Goal: Browse casually

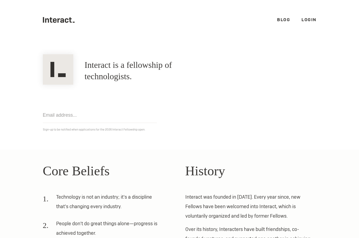
scroll to position [90, 0]
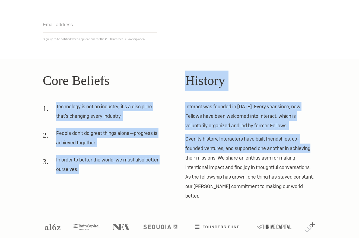
drag, startPoint x: 56, startPoint y: 110, endPoint x: 327, endPoint y: 155, distance: 274.8
click at [327, 155] on section "Core Beliefs Technology is not an industry; it’s a discipline that’s changing e…" at bounding box center [179, 153] width 359 height 189
click at [328, 156] on section "Core Beliefs Technology is not an industry; it’s a discipline that’s changing e…" at bounding box center [179, 153] width 359 height 189
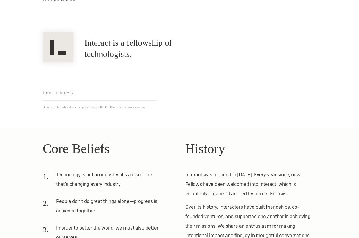
scroll to position [0, 0]
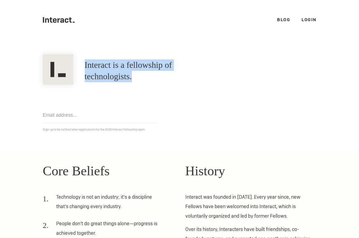
drag, startPoint x: 138, startPoint y: 64, endPoint x: 244, endPoint y: 68, distance: 106.0
click at [245, 68] on div "Interact is a fellowship of technologists. A fellowship of technologists." at bounding box center [179, 71] width 285 height 28
click at [244, 68] on div "Interact is a fellowship of technologists. A fellowship of technologists." at bounding box center [179, 71] width 285 height 28
drag, startPoint x: 234, startPoint y: 73, endPoint x: 139, endPoint y: 70, distance: 95.7
click at [139, 70] on div "Interact is a fellowship of technologists. A fellowship of technologists." at bounding box center [179, 71] width 285 height 28
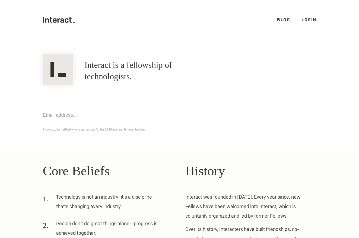
click at [136, 70] on h1 "Interact is a fellowship of technologists." at bounding box center [149, 70] width 128 height 23
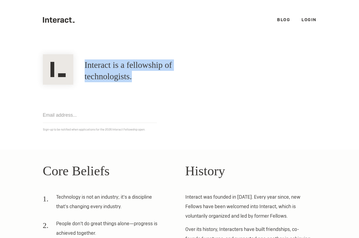
drag, startPoint x: 84, startPoint y: 73, endPoint x: 274, endPoint y: 72, distance: 189.4
click at [274, 72] on div "Interact is a fellowship of technologists. A fellowship of technologists." at bounding box center [179, 71] width 285 height 28
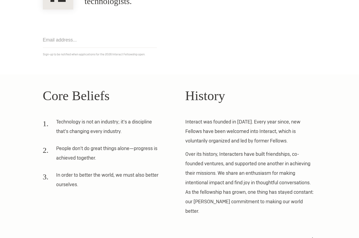
scroll to position [90, 0]
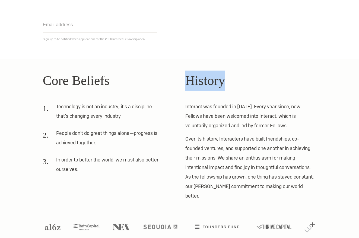
drag, startPoint x: 190, startPoint y: 81, endPoint x: 247, endPoint y: 82, distance: 57.1
click at [247, 82] on h2 "History" at bounding box center [251, 81] width 131 height 20
drag, startPoint x: 186, startPoint y: 83, endPoint x: 252, endPoint y: 83, distance: 66.3
click at [252, 83] on h2 "History" at bounding box center [251, 81] width 131 height 20
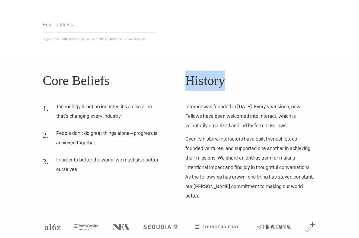
click at [252, 83] on h2 "History" at bounding box center [251, 81] width 131 height 20
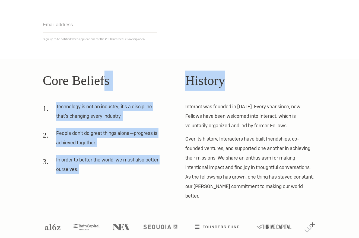
drag, startPoint x: 251, startPoint y: 83, endPoint x: 105, endPoint y: 82, distance: 146.4
click at [105, 82] on div "Core Beliefs Technology is not an industry; it’s a discipline that’s changing e…" at bounding box center [179, 136] width 285 height 130
click at [105, 82] on h2 "Core Beliefs" at bounding box center [108, 81] width 131 height 20
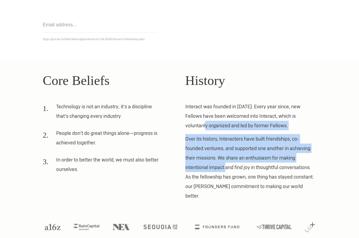
drag, startPoint x: 185, startPoint y: 130, endPoint x: 226, endPoint y: 172, distance: 58.6
click at [226, 172] on div "Core Beliefs Technology is not an industry; it’s a discipline that’s changing e…" at bounding box center [179, 136] width 285 height 130
click at [226, 172] on p "Over its history, Interacters have built friendships, co-founded ventures, and …" at bounding box center [251, 167] width 131 height 67
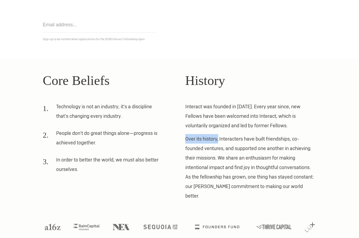
drag, startPoint x: 187, startPoint y: 139, endPoint x: 219, endPoint y: 139, distance: 32.1
click at [219, 139] on p "Over its history, Interacters have built friendships, co-founded ventures, and …" at bounding box center [251, 167] width 131 height 67
drag, startPoint x: 219, startPoint y: 139, endPoint x: 181, endPoint y: 137, distance: 37.8
click at [181, 137] on div "Core Beliefs Technology is not an industry; it’s a discipline that’s changing e…" at bounding box center [179, 136] width 285 height 130
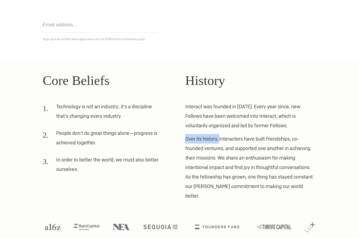
click at [181, 137] on div "Core Beliefs Technology is not an industry; it’s a discipline that’s changing e…" at bounding box center [179, 136] width 285 height 130
click at [20, 108] on section "Core Beliefs Technology is not an industry; it’s a discipline that’s changing e…" at bounding box center [179, 153] width 359 height 189
click at [76, 168] on li "In order to better the world, we must also better ourselves." at bounding box center [103, 166] width 120 height 23
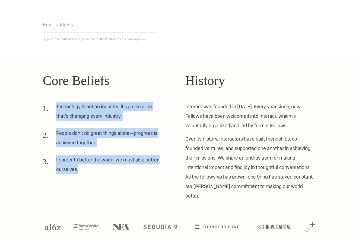
drag, startPoint x: 78, startPoint y: 170, endPoint x: 41, endPoint y: 100, distance: 78.6
click at [41, 100] on div "Core Beliefs Technology is not an industry; it’s a discipline that’s changing e…" at bounding box center [179, 136] width 285 height 130
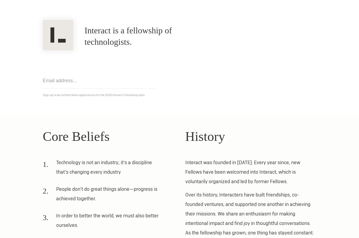
scroll to position [0, 0]
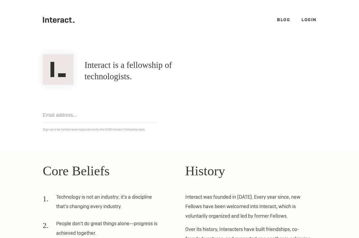
click at [58, 21] on icon at bounding box center [59, 20] width 3 height 4
drag, startPoint x: 84, startPoint y: 69, endPoint x: 115, endPoint y: 71, distance: 30.2
click at [115, 71] on h1 "Interact is a fellowship of technologists." at bounding box center [149, 70] width 128 height 23
drag, startPoint x: 115, startPoint y: 70, endPoint x: 89, endPoint y: 68, distance: 26.1
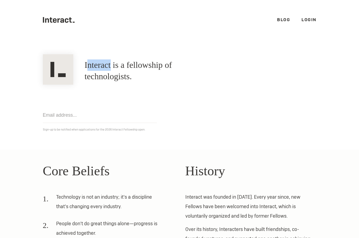
click at [89, 68] on h1 "Interact is a fellowship of technologists." at bounding box center [149, 70] width 128 height 23
drag, startPoint x: 85, startPoint y: 68, endPoint x: 114, endPoint y: 68, distance: 28.5
click at [114, 68] on h1 "Interact is a fellowship of technologists." at bounding box center [149, 70] width 128 height 23
